Goal: Task Accomplishment & Management: Manage account settings

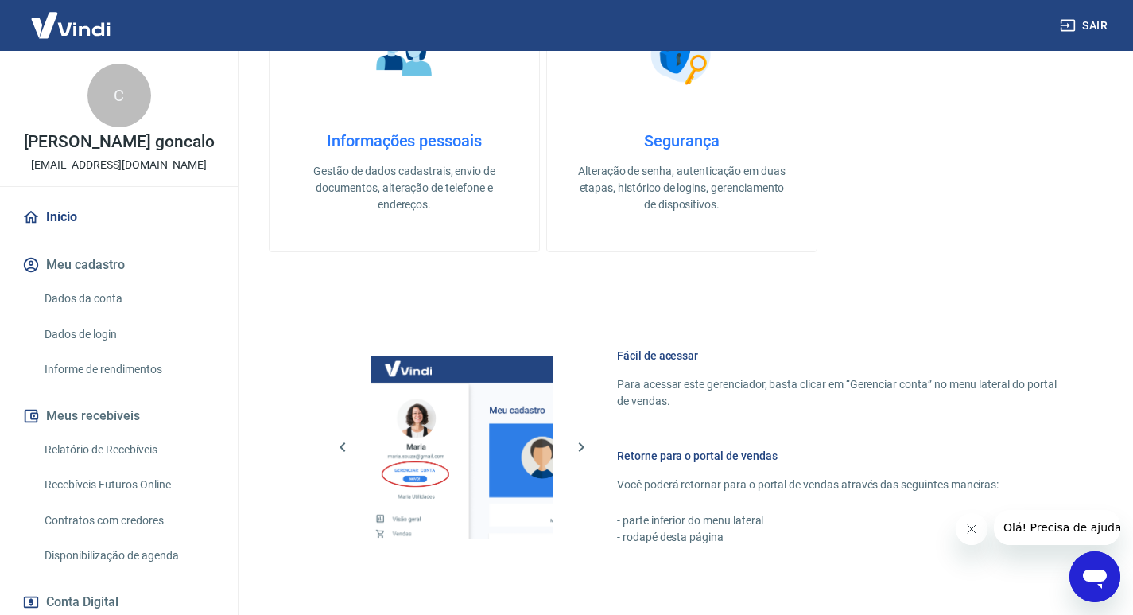
scroll to position [557, 0]
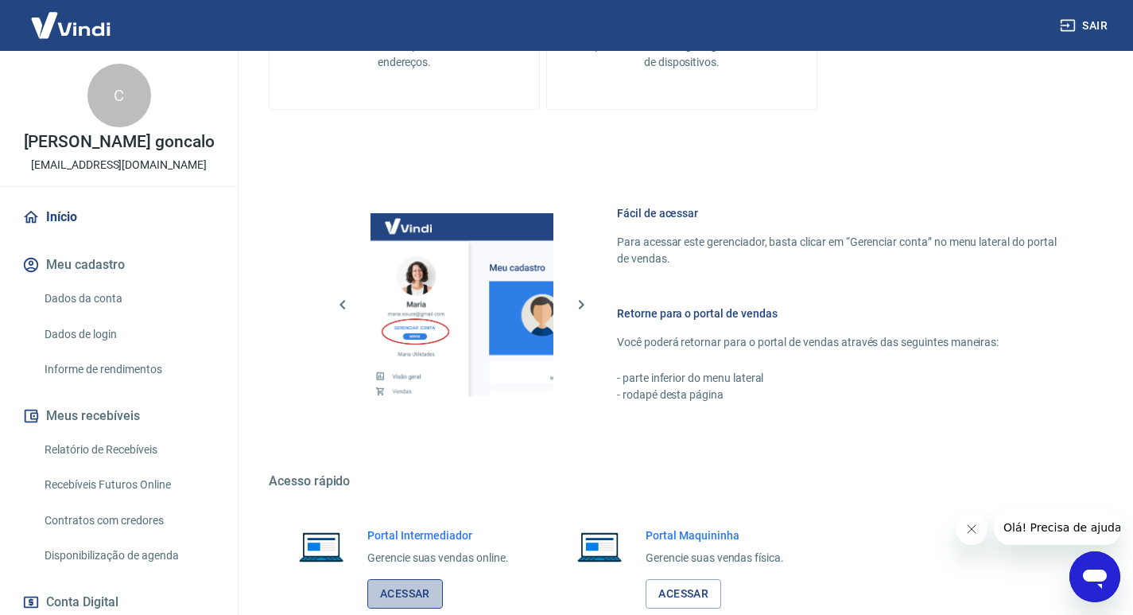
click at [421, 580] on link "Acessar" at bounding box center [405, 593] width 76 height 29
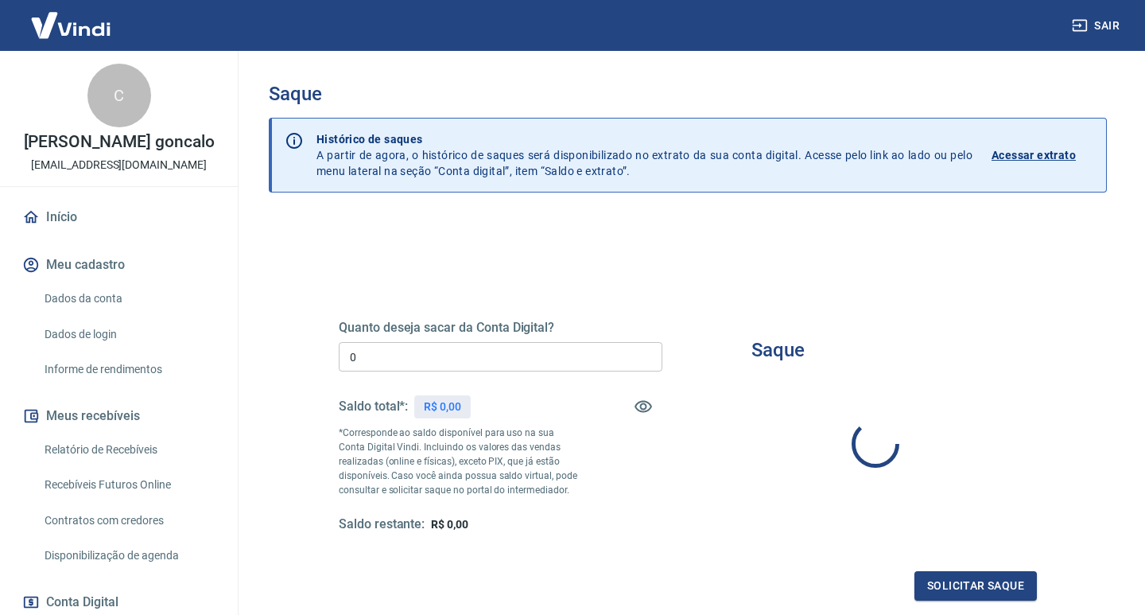
type input "R$ 0,00"
